Goal: Task Accomplishment & Management: Use online tool/utility

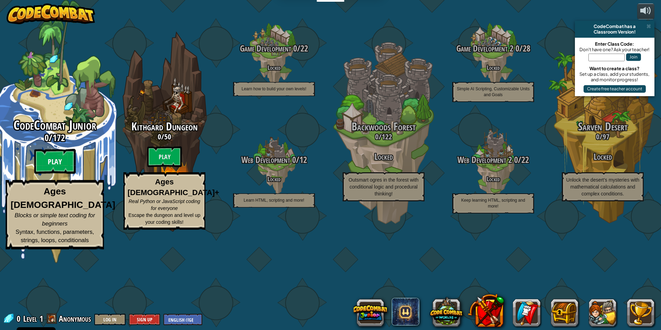
click at [49, 174] on btn "Play" at bounding box center [55, 161] width 42 height 25
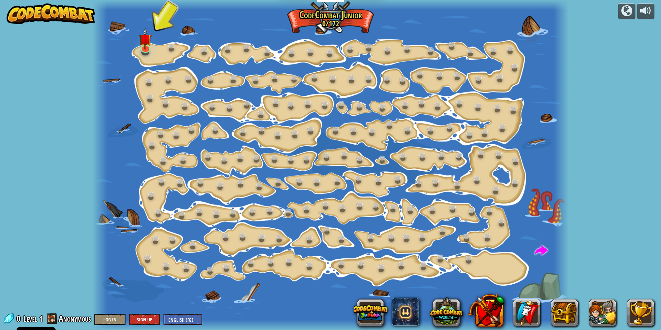
click at [189, 51] on div at bounding box center [331, 165] width 476 height 330
click at [204, 52] on link at bounding box center [206, 50] width 14 height 14
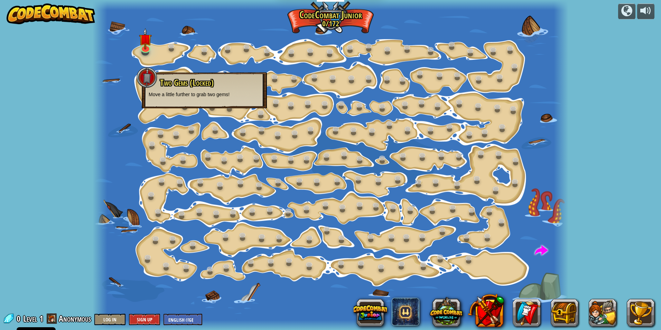
click at [199, 218] on div at bounding box center [331, 165] width 476 height 330
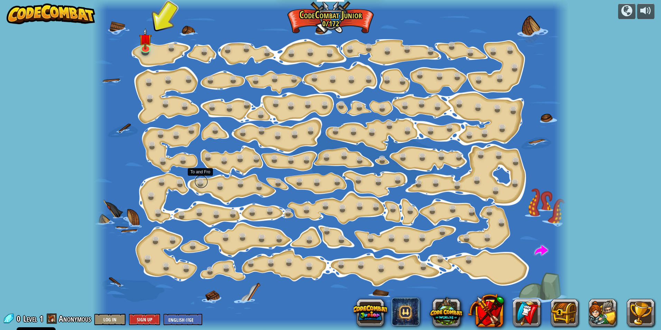
click at [201, 184] on link at bounding box center [201, 182] width 14 height 14
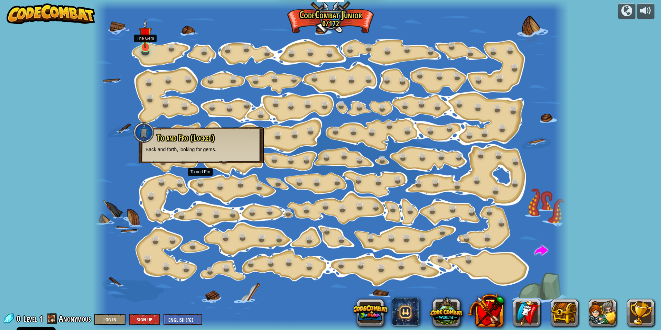
click at [143, 44] on img at bounding box center [145, 33] width 13 height 29
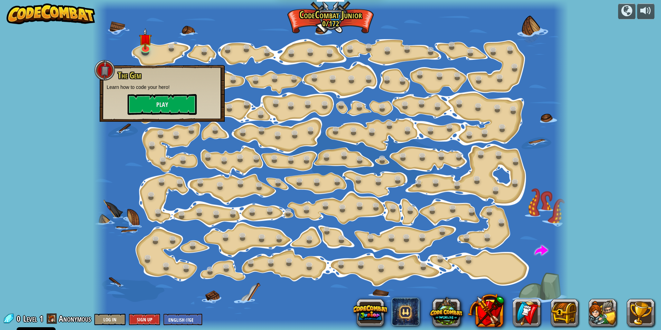
click at [134, 162] on div at bounding box center [331, 165] width 476 height 330
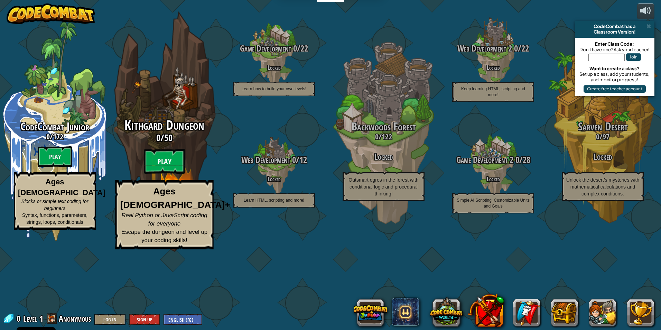
click at [159, 174] on btn "Play" at bounding box center [165, 161] width 42 height 25
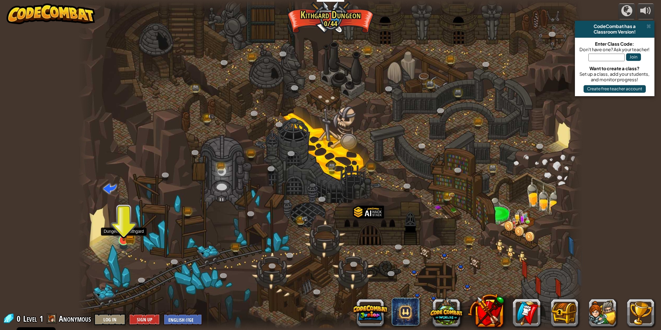
click at [124, 236] on img at bounding box center [123, 226] width 13 height 30
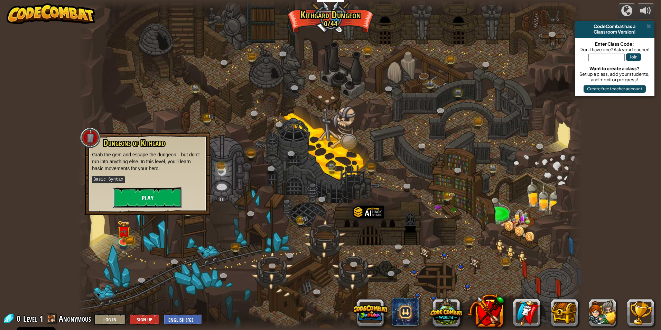
click at [145, 189] on button "Play" at bounding box center [147, 197] width 69 height 21
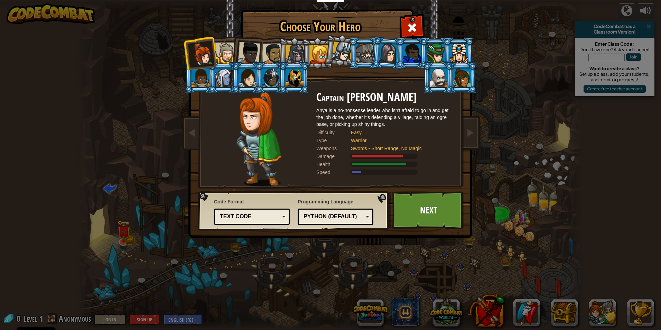
click at [229, 52] on div at bounding box center [225, 53] width 21 height 21
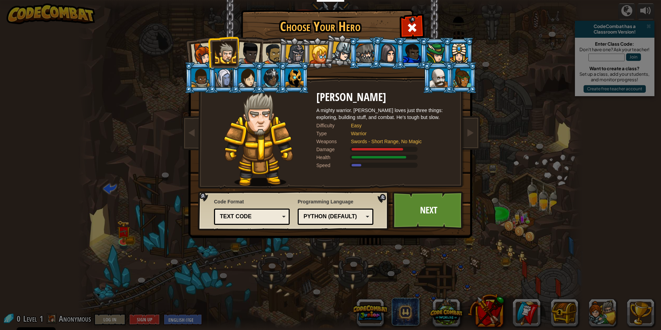
click at [245, 47] on div at bounding box center [249, 53] width 23 height 23
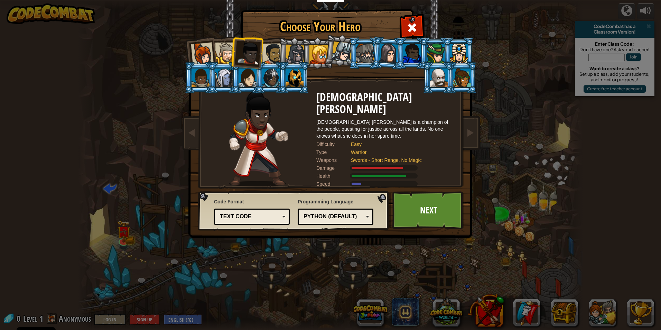
click at [200, 48] on div at bounding box center [202, 54] width 23 height 23
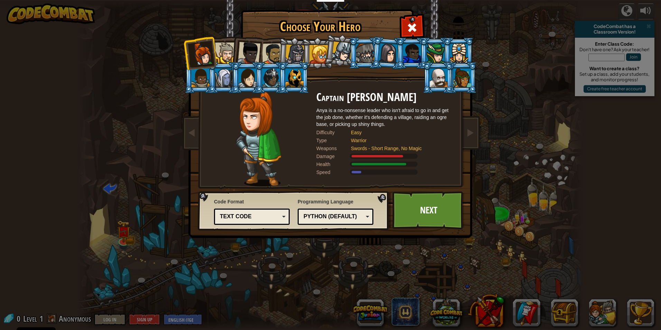
click at [220, 47] on div at bounding box center [225, 53] width 21 height 21
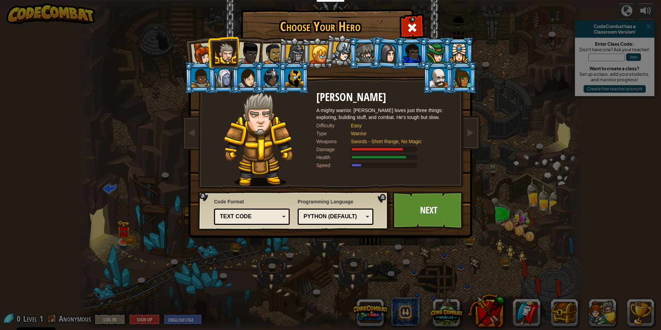
click at [251, 48] on div at bounding box center [249, 53] width 23 height 23
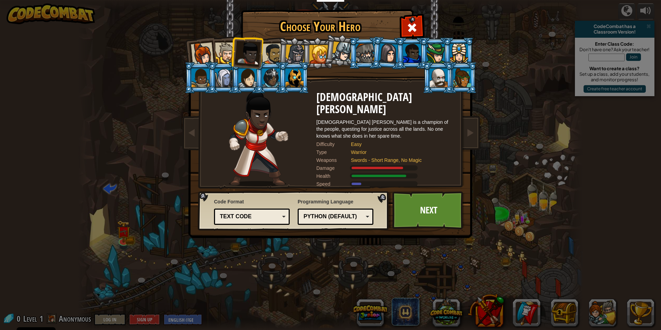
click at [277, 58] on div at bounding box center [272, 53] width 21 height 21
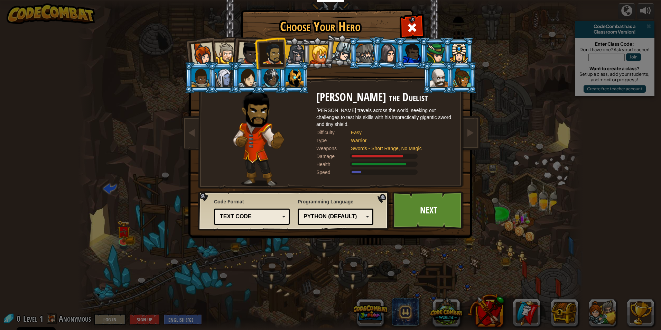
click at [292, 54] on div at bounding box center [295, 55] width 20 height 20
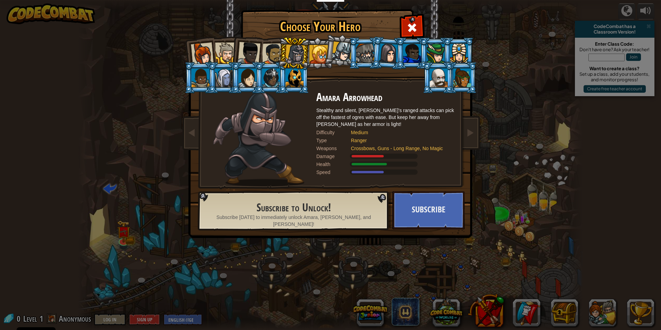
click at [316, 56] on div at bounding box center [319, 54] width 19 height 19
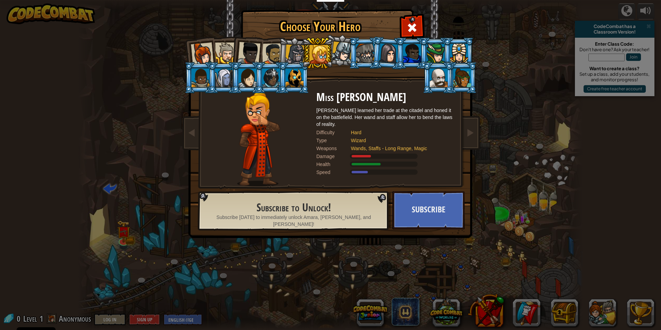
click at [335, 56] on div at bounding box center [342, 52] width 20 height 20
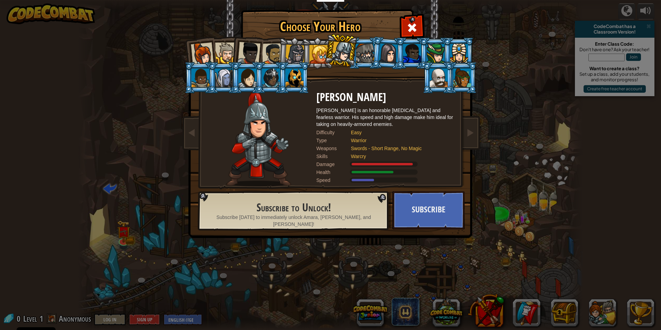
click at [254, 54] on div at bounding box center [249, 53] width 23 height 23
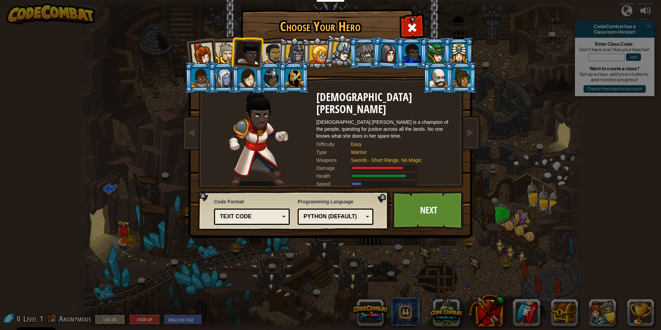
click at [228, 48] on div at bounding box center [225, 53] width 21 height 21
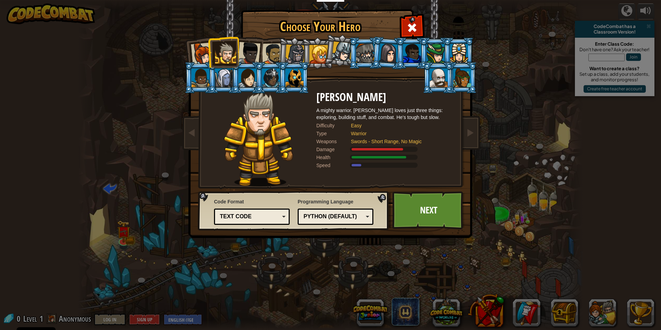
click at [209, 49] on li at bounding box center [223, 51] width 31 height 31
click at [198, 48] on div at bounding box center [202, 54] width 23 height 23
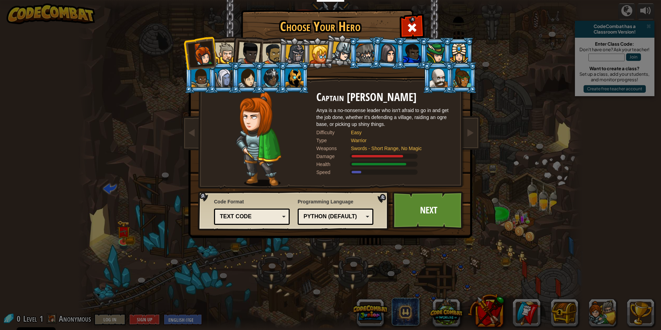
click at [269, 56] on div at bounding box center [272, 53] width 21 height 21
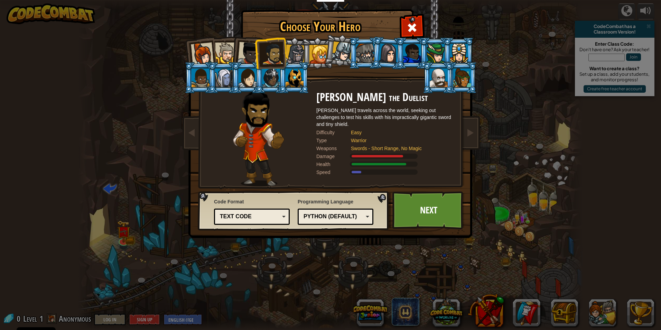
click at [232, 51] on li at bounding box center [247, 52] width 34 height 34
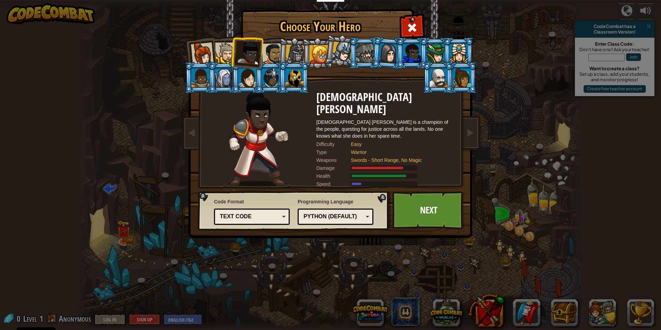
click at [365, 213] on div "Python (Default)" at bounding box center [335, 216] width 67 height 11
click at [403, 215] on link "Next" at bounding box center [429, 210] width 72 height 38
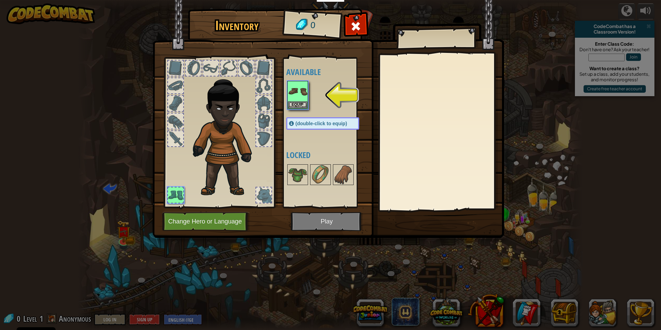
drag, startPoint x: 364, startPoint y: 22, endPoint x: 351, endPoint y: 25, distance: 12.8
click at [363, 22] on div at bounding box center [356, 28] width 22 height 22
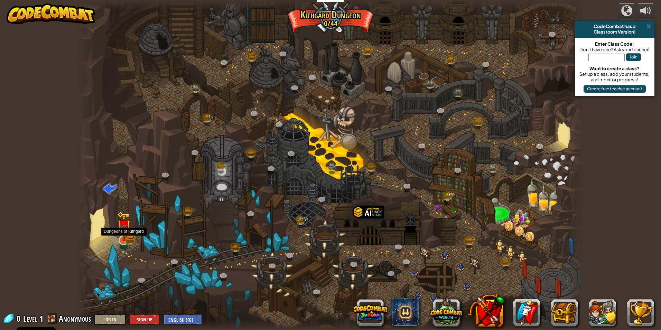
click at [123, 239] on img at bounding box center [123, 226] width 13 height 30
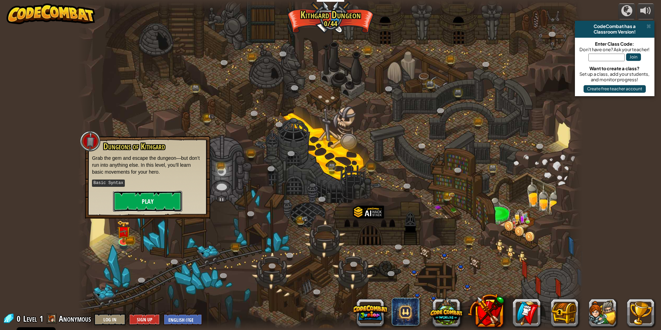
click at [133, 200] on button "Play" at bounding box center [147, 201] width 69 height 21
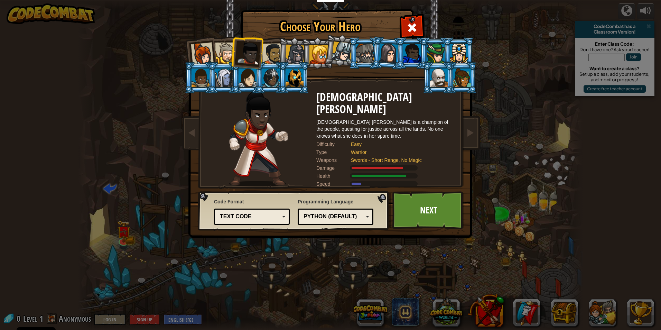
click at [218, 52] on div at bounding box center [225, 53] width 21 height 21
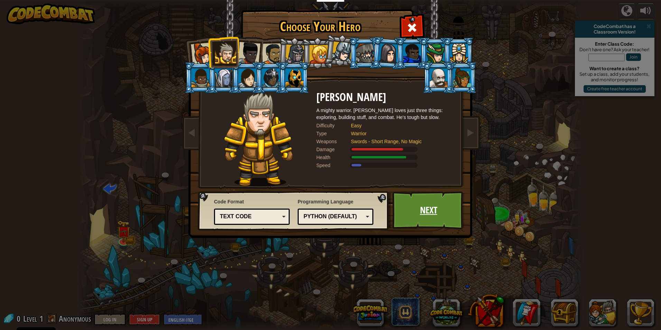
click at [401, 213] on link "Next" at bounding box center [429, 210] width 72 height 38
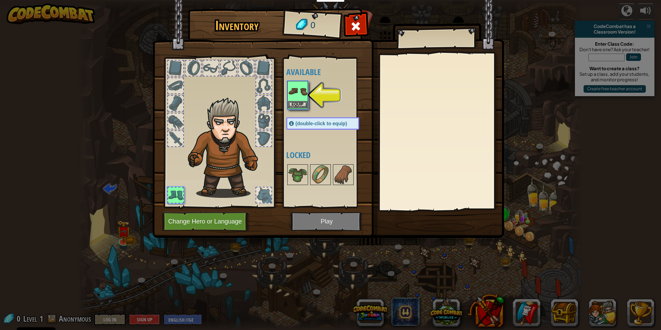
click at [298, 109] on div "Equip" at bounding box center [297, 95] width 21 height 28
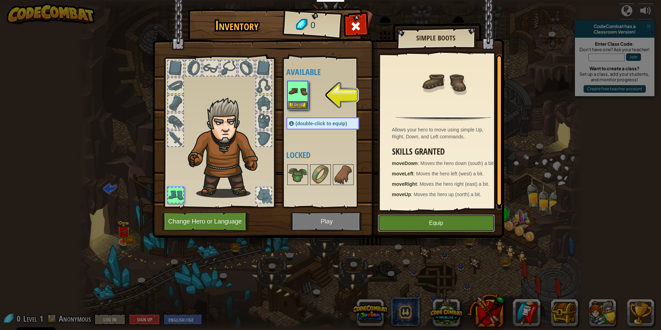
click at [415, 218] on button "Equip" at bounding box center [436, 222] width 117 height 17
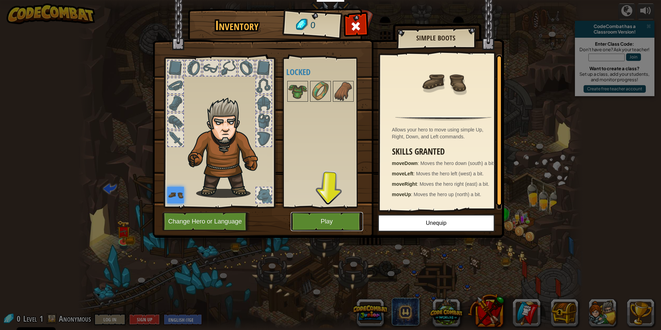
click at [339, 219] on button "Play" at bounding box center [327, 221] width 72 height 19
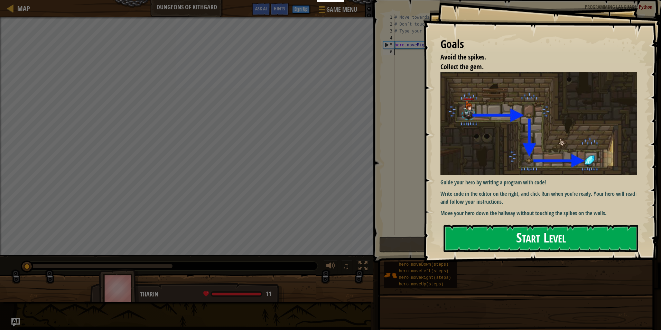
click at [507, 232] on button "Start Level" at bounding box center [541, 238] width 195 height 27
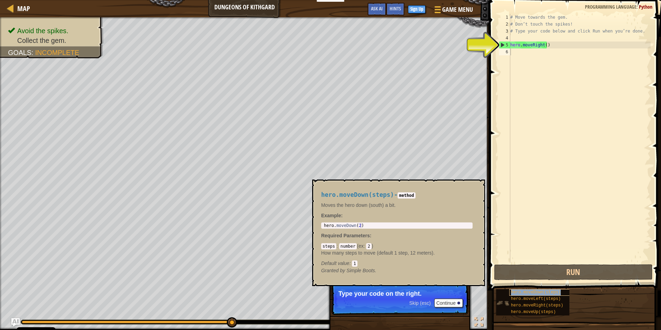
click at [529, 291] on span "hero.moveDown(steps)" at bounding box center [536, 292] width 50 height 5
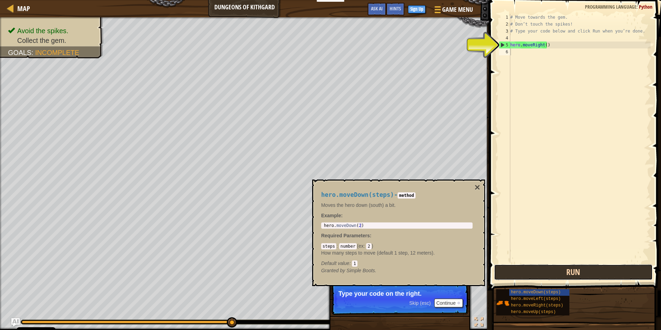
click at [540, 269] on button "Run" at bounding box center [573, 272] width 159 height 16
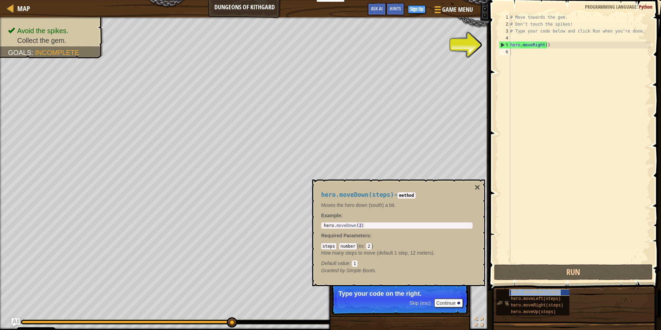
click at [526, 292] on span "hero.moveDown(steps)" at bounding box center [536, 292] width 50 height 5
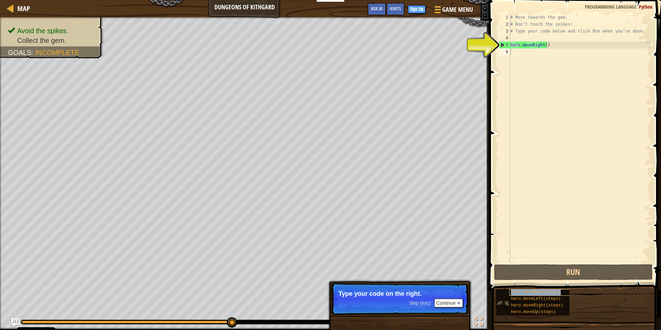
click at [526, 292] on span "hero.moveDown(steps)" at bounding box center [536, 292] width 50 height 5
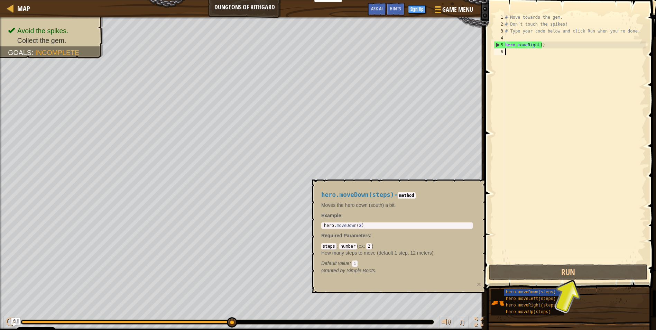
type textarea "hero.moveDown(2)"
click at [369, 225] on div "hero . moveDown ( 2 )" at bounding box center [397, 230] width 149 height 15
type textarea "hero.moveDown(steps)"
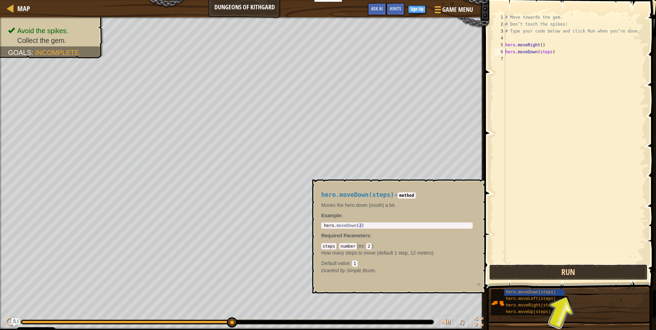
click at [577, 275] on button "Run" at bounding box center [568, 272] width 159 height 16
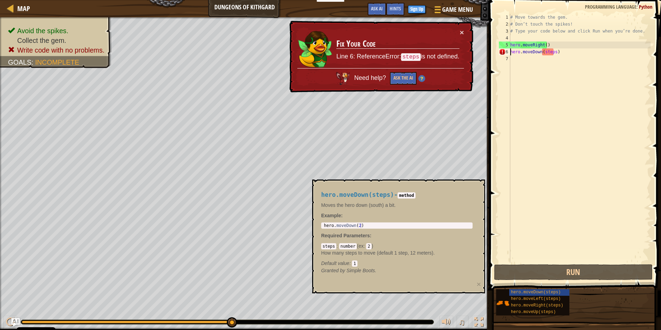
click at [347, 194] on span "hero.moveDown(steps)" at bounding box center [357, 194] width 73 height 7
